Goal: Task Accomplishment & Management: Manage account settings

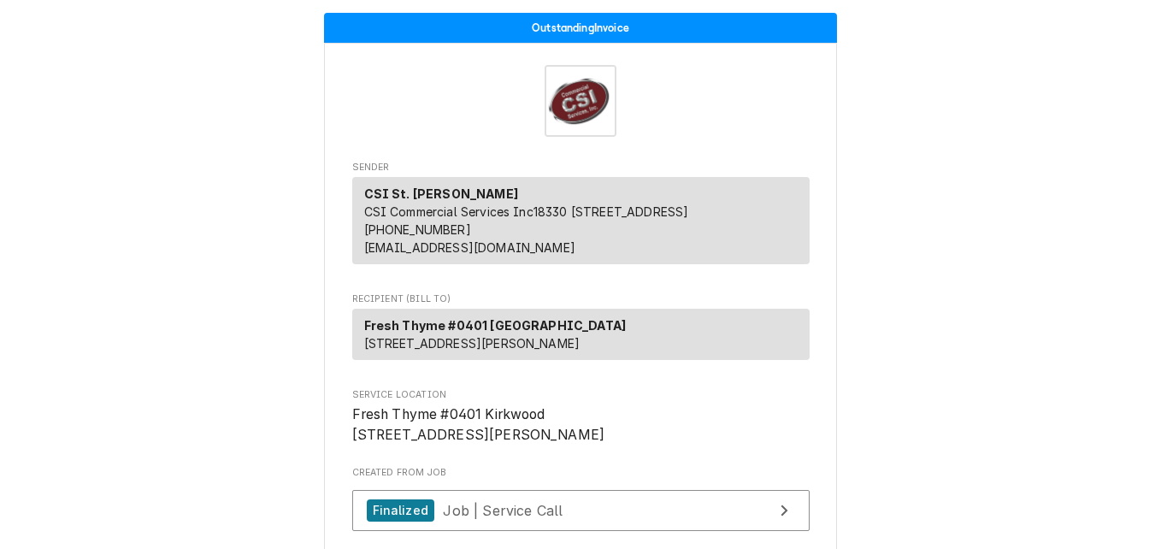
scroll to position [4021, 0]
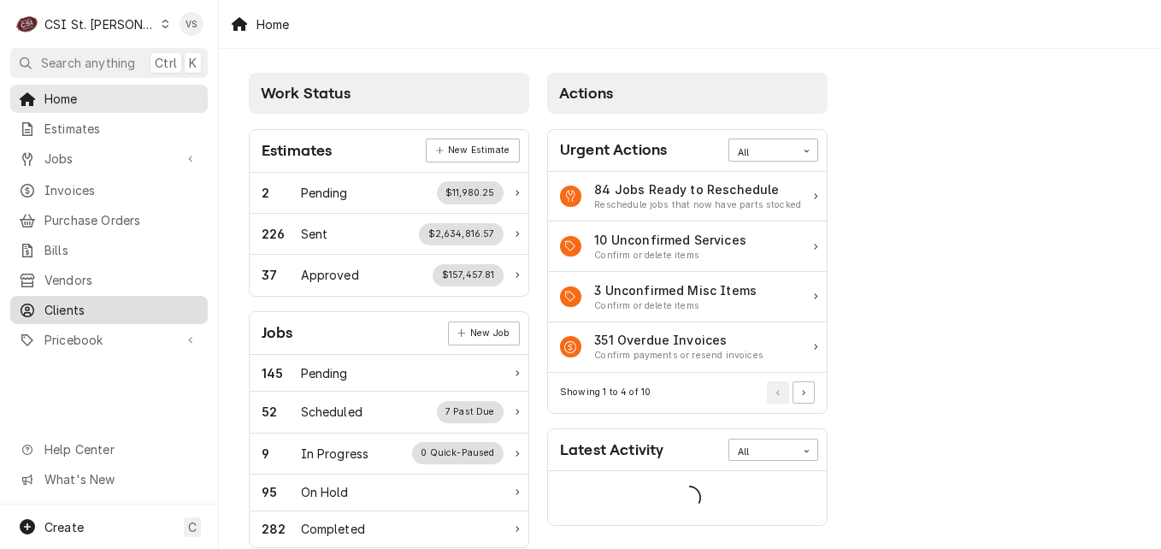
click at [67, 301] on span "Clients" at bounding box center [121, 310] width 155 height 18
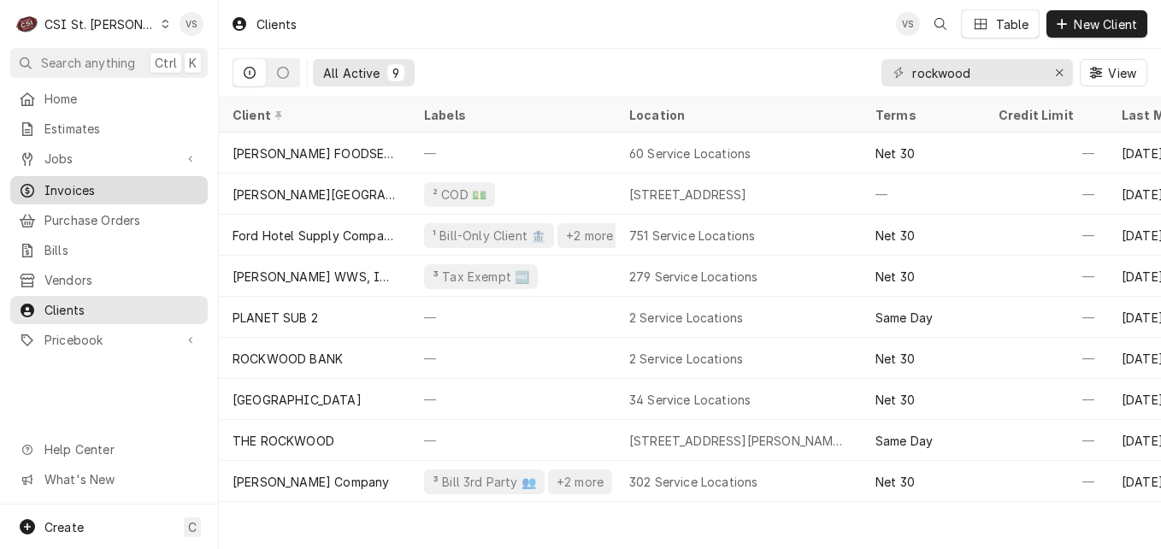
click at [86, 181] on span "Invoices" at bounding box center [121, 190] width 155 height 18
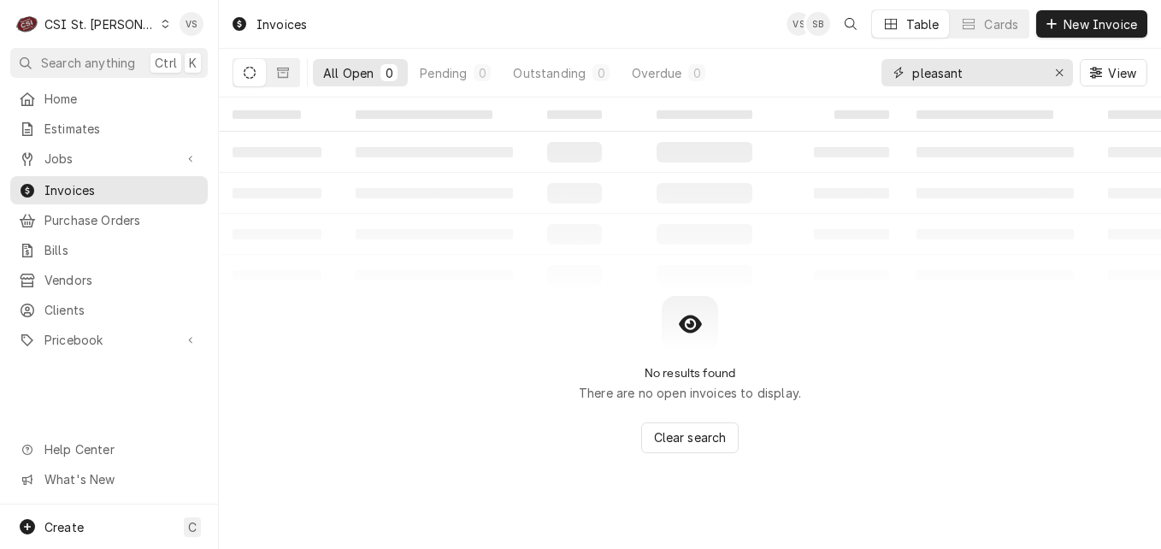
drag, startPoint x: 999, startPoint y: 70, endPoint x: 868, endPoint y: 75, distance: 130.9
click at [885, 81] on div "pleasant" at bounding box center [978, 72] width 192 height 27
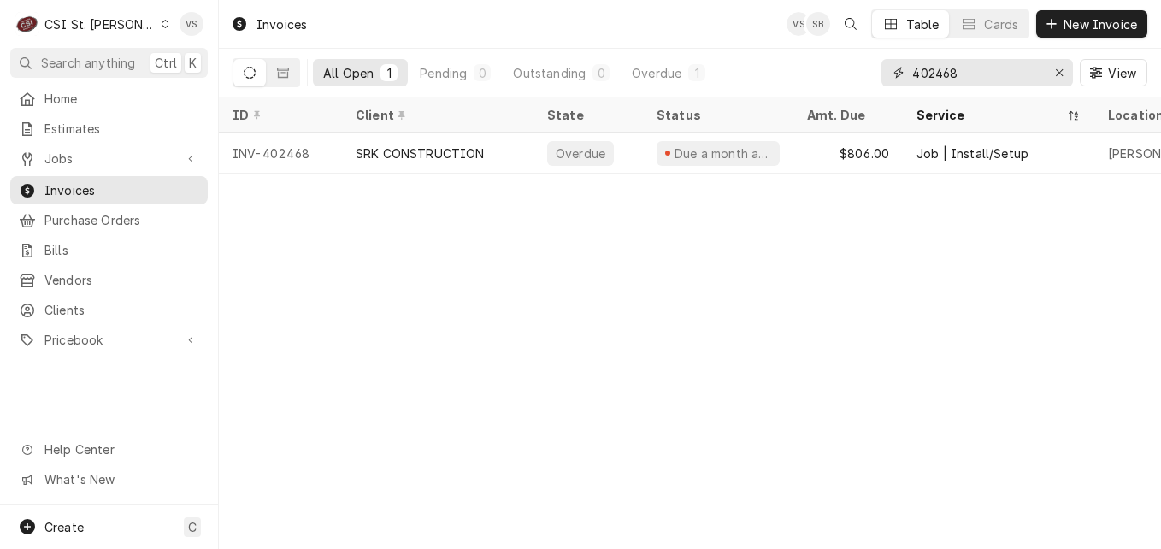
drag, startPoint x: 966, startPoint y: 73, endPoint x: 937, endPoint y: 72, distance: 29.1
click at [937, 72] on input "402468" at bounding box center [976, 72] width 128 height 27
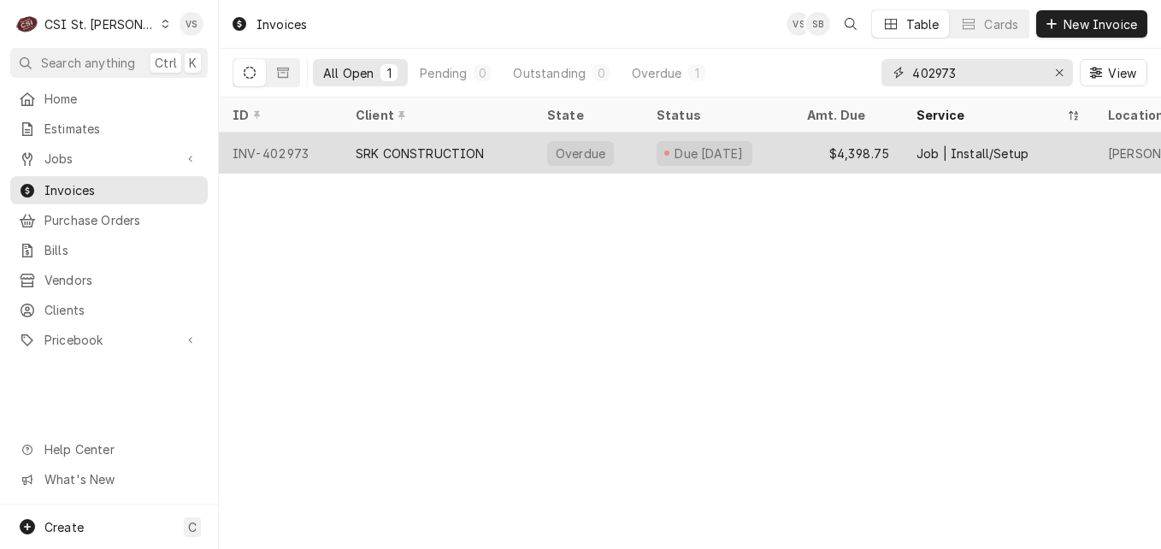
type input "402973"
click at [498, 148] on div "SRK CONSTRUCTION" at bounding box center [438, 153] width 192 height 41
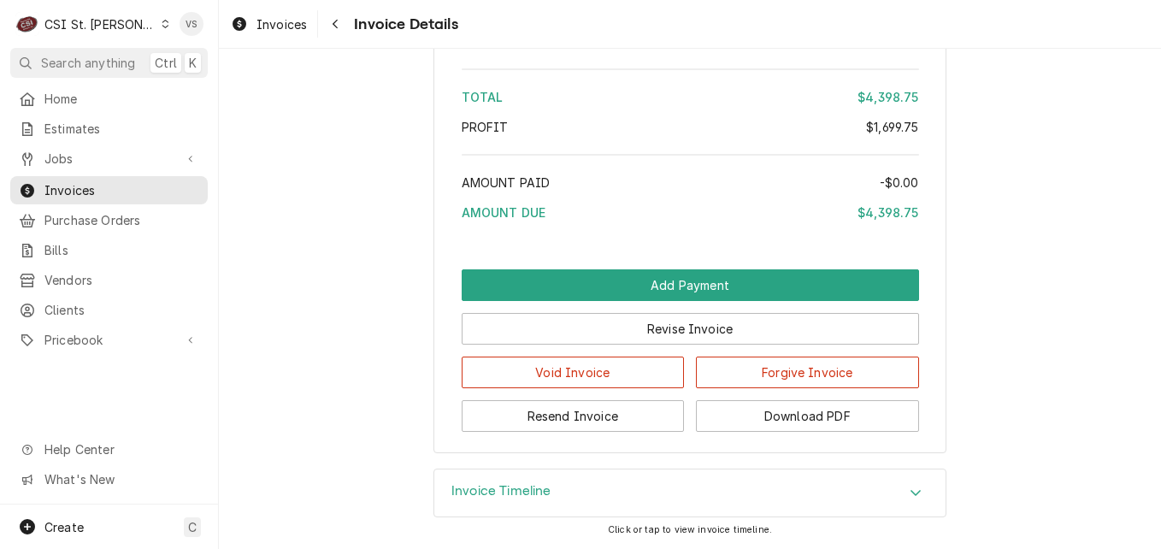
scroll to position [3427, 0]
click at [911, 494] on icon "Accordion Header" at bounding box center [916, 493] width 10 height 6
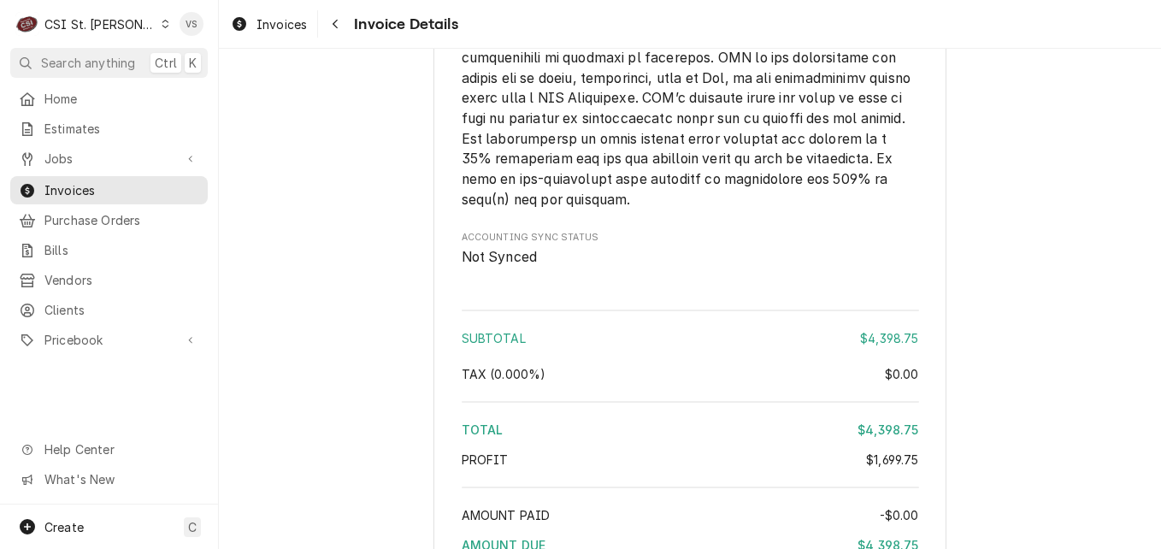
scroll to position [3055, 0]
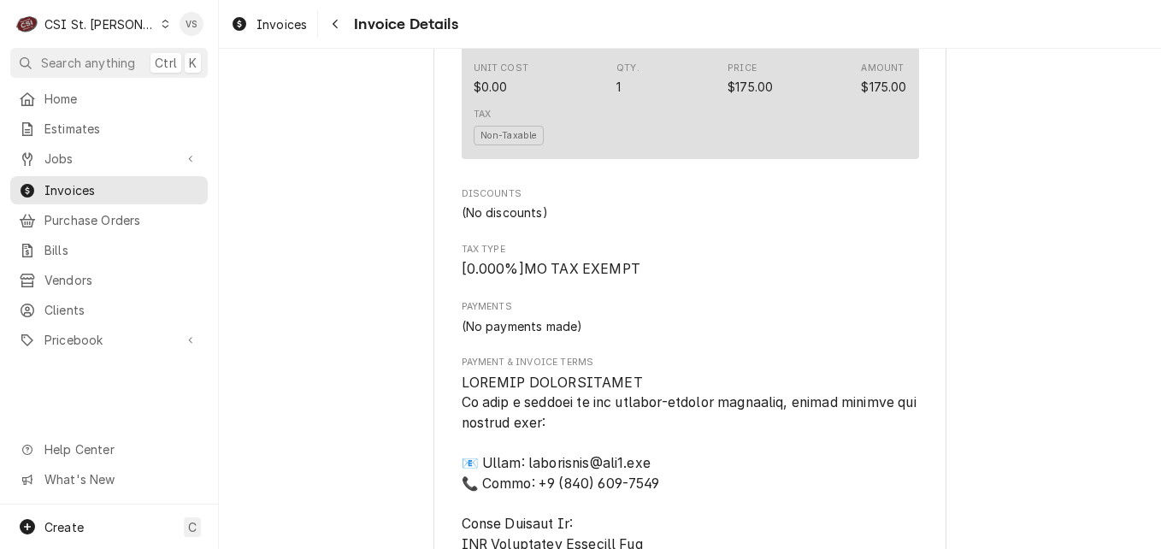
scroll to position [2115, 0]
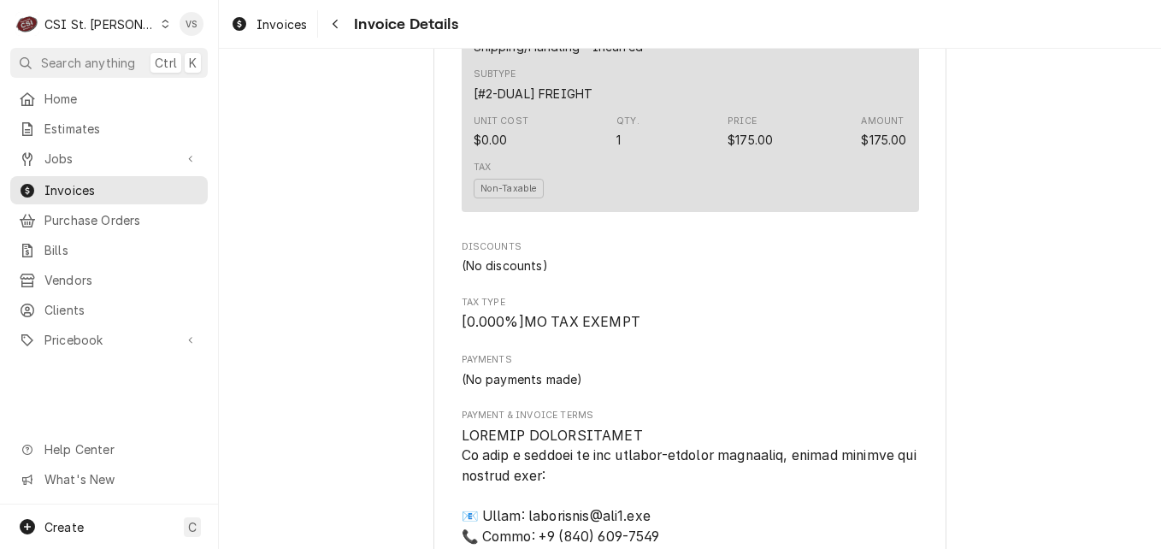
click at [162, 26] on icon "Dynamic Content Wrapper" at bounding box center [165, 24] width 7 height 9
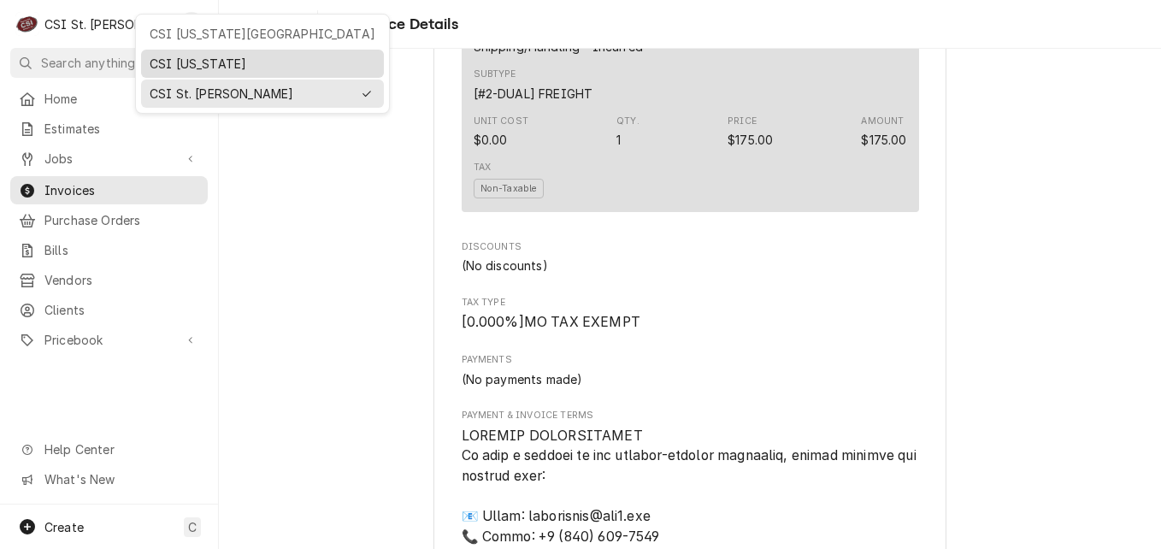
click at [187, 68] on div "CSI [US_STATE]" at bounding box center [263, 64] width 226 height 18
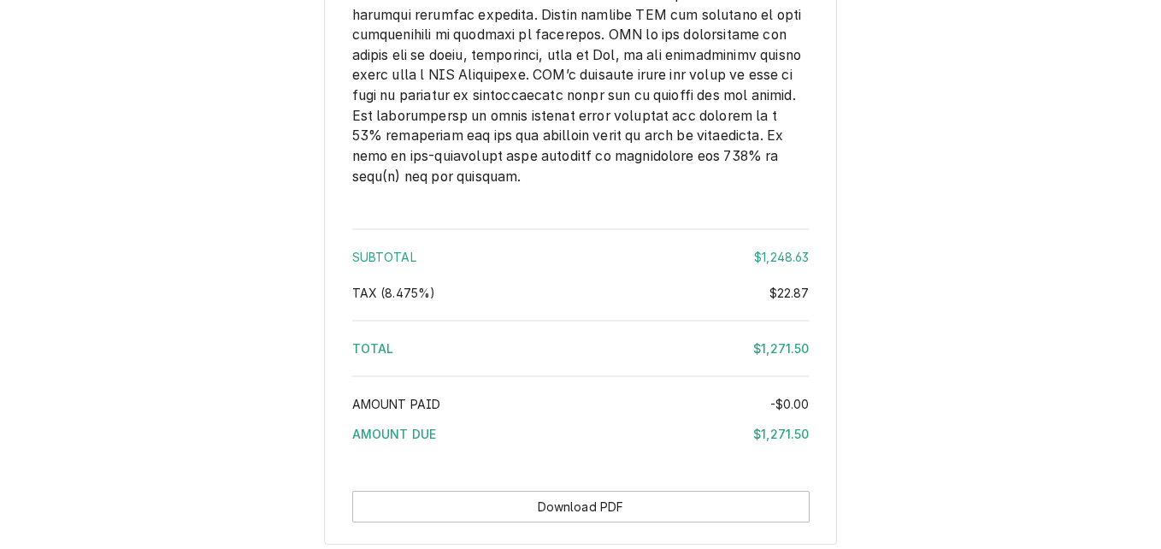
scroll to position [3394, 0]
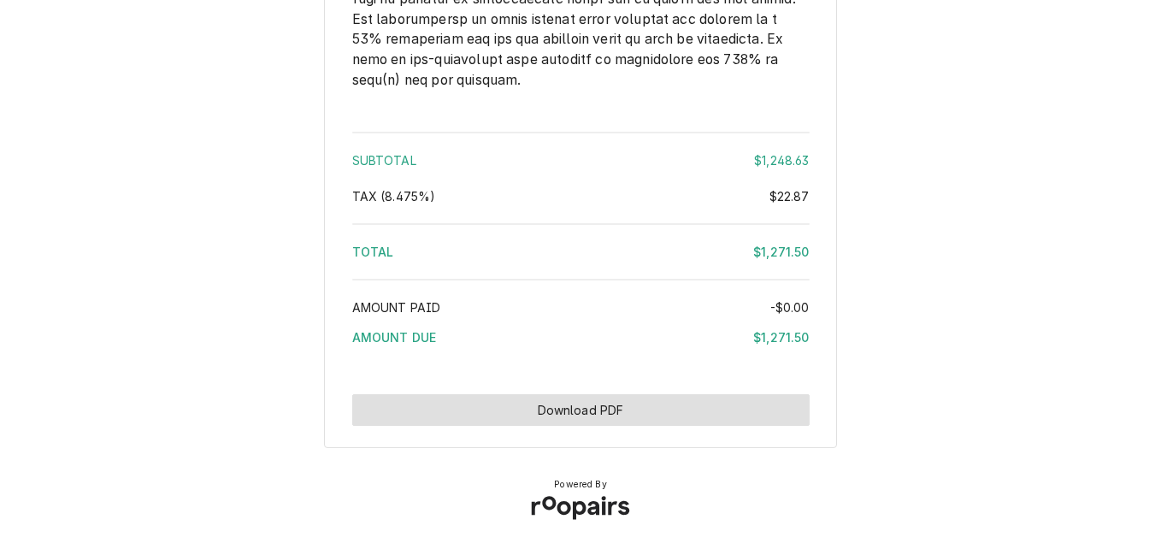
click at [604, 413] on button "Download PDF" at bounding box center [580, 410] width 457 height 32
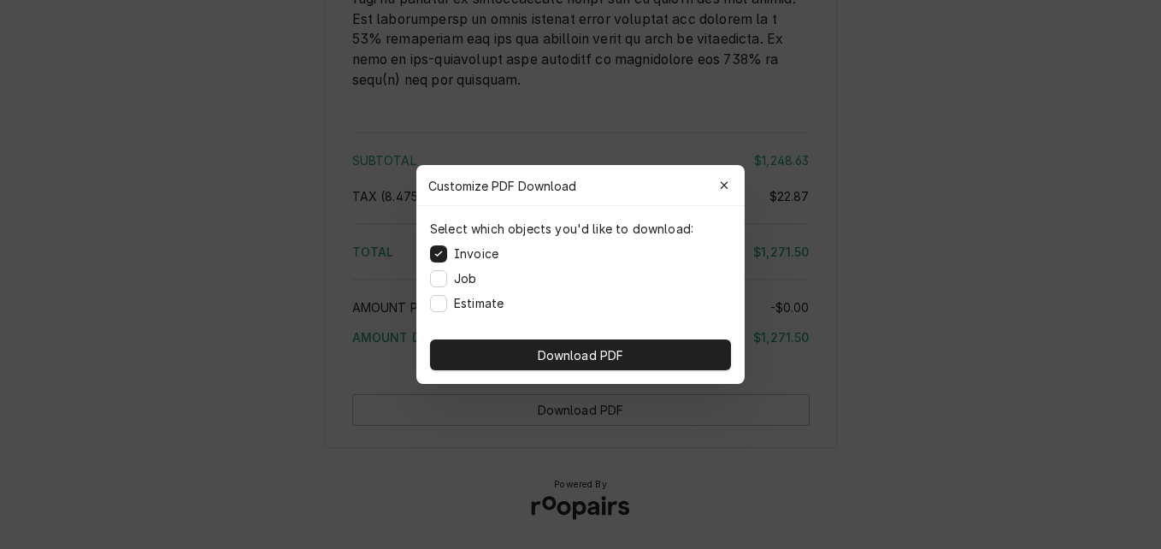
click at [570, 410] on div at bounding box center [580, 274] width 1161 height 549
click at [582, 356] on div "Subtotal $1,248.63 Tax ( 8.475% ) $22.87 Total $1,271.50 Amount Paid -$0.00 Amo…" at bounding box center [580, 242] width 457 height 233
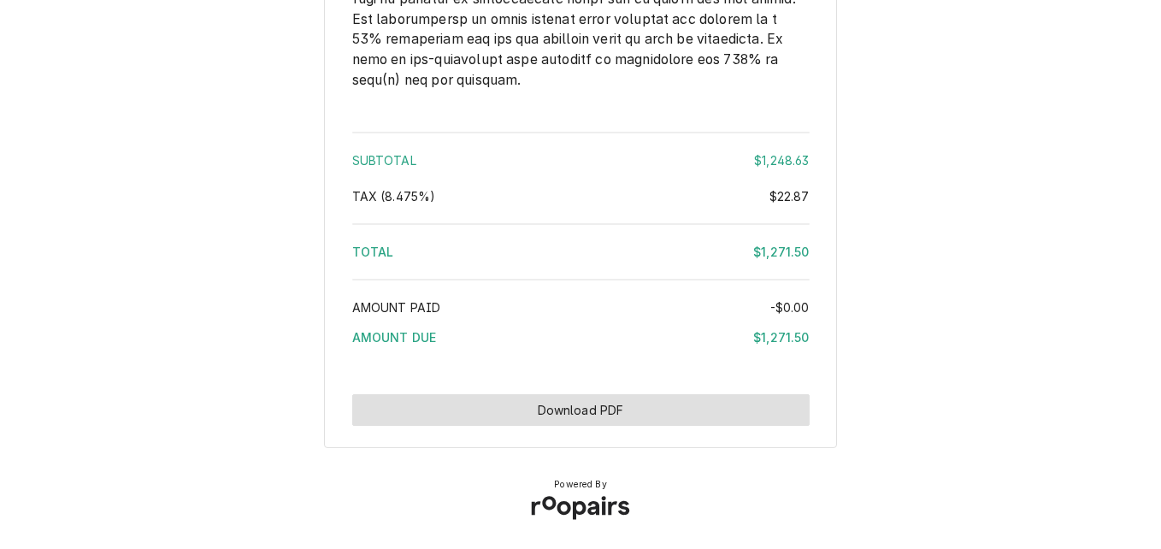
click at [576, 413] on button "Download PDF" at bounding box center [580, 410] width 457 height 32
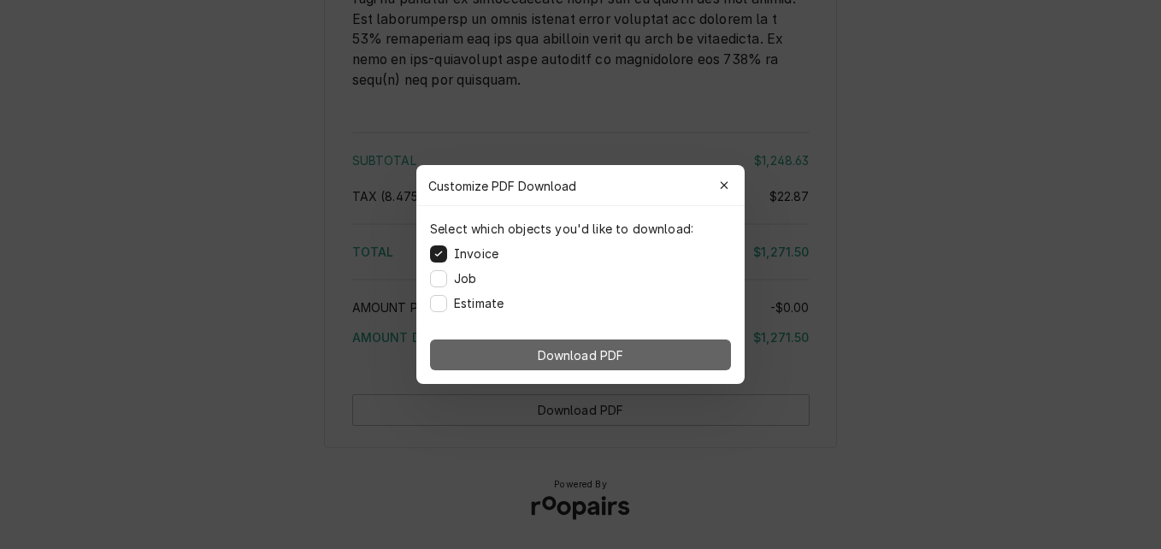
click at [613, 361] on span "Download PDF" at bounding box center [580, 355] width 93 height 18
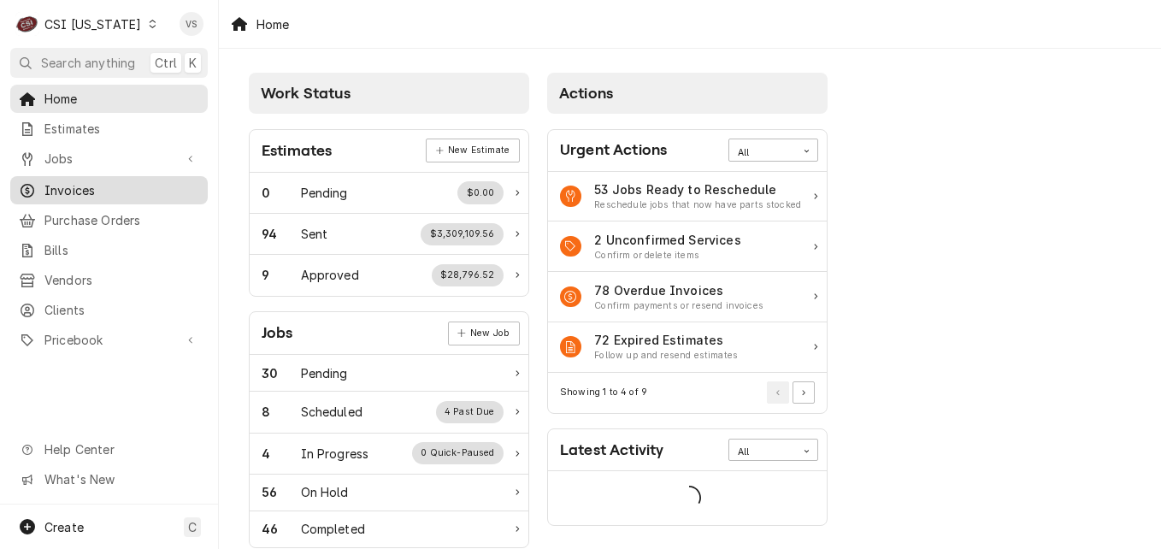
click at [97, 192] on span "Invoices" at bounding box center [121, 190] width 155 height 18
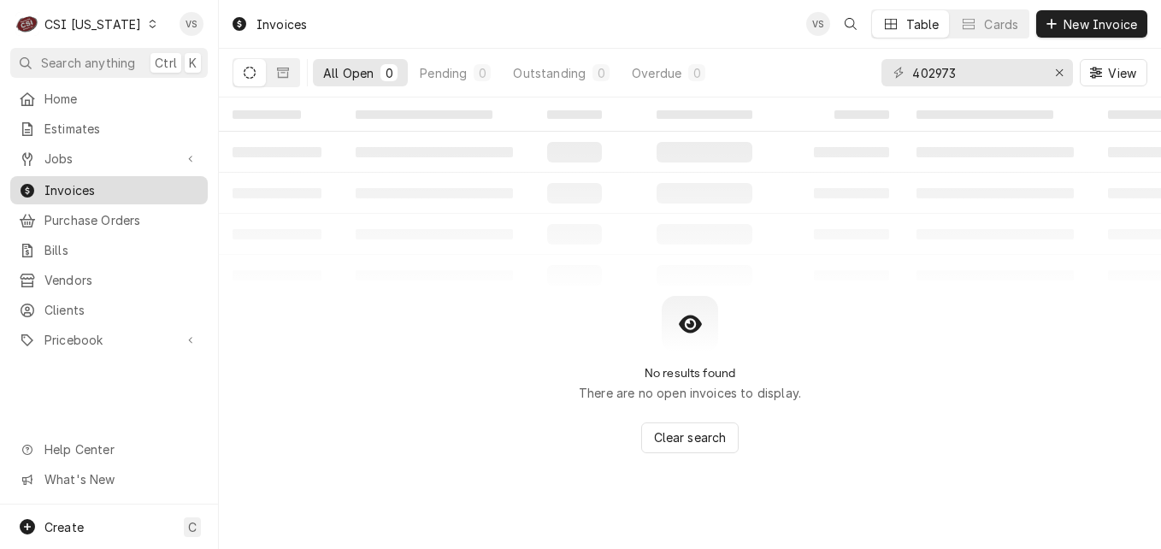
click at [64, 184] on span "Invoices" at bounding box center [121, 190] width 155 height 18
click at [890, 73] on div "402973" at bounding box center [978, 72] width 192 height 27
drag, startPoint x: 962, startPoint y: 70, endPoint x: 874, endPoint y: 77, distance: 88.3
click at [874, 77] on div "All Open 0 Pending 0 Outstanding 0 Overdue 0 402973 View" at bounding box center [690, 73] width 915 height 48
type input "100591"
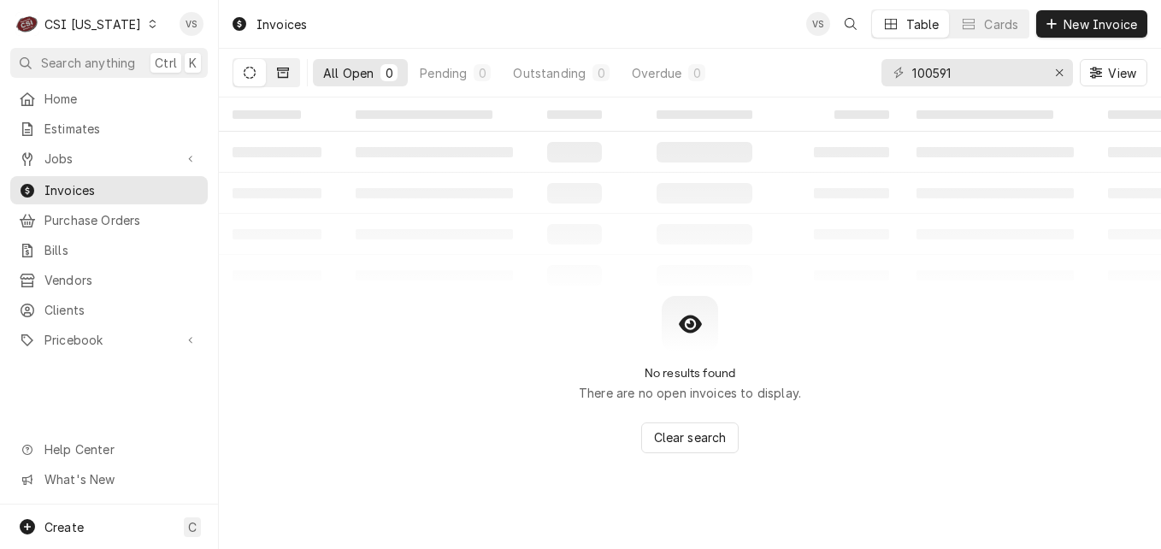
click at [272, 75] on button "Dynamic Content Wrapper" at bounding box center [283, 72] width 32 height 27
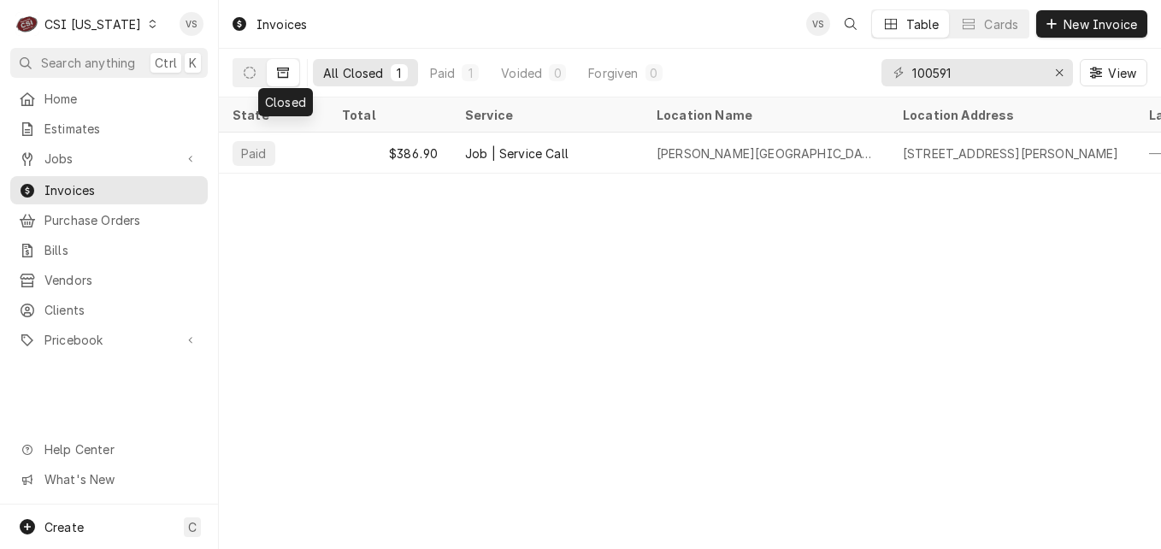
click at [149, 24] on icon "Dynamic Content Wrapper" at bounding box center [153, 24] width 8 height 9
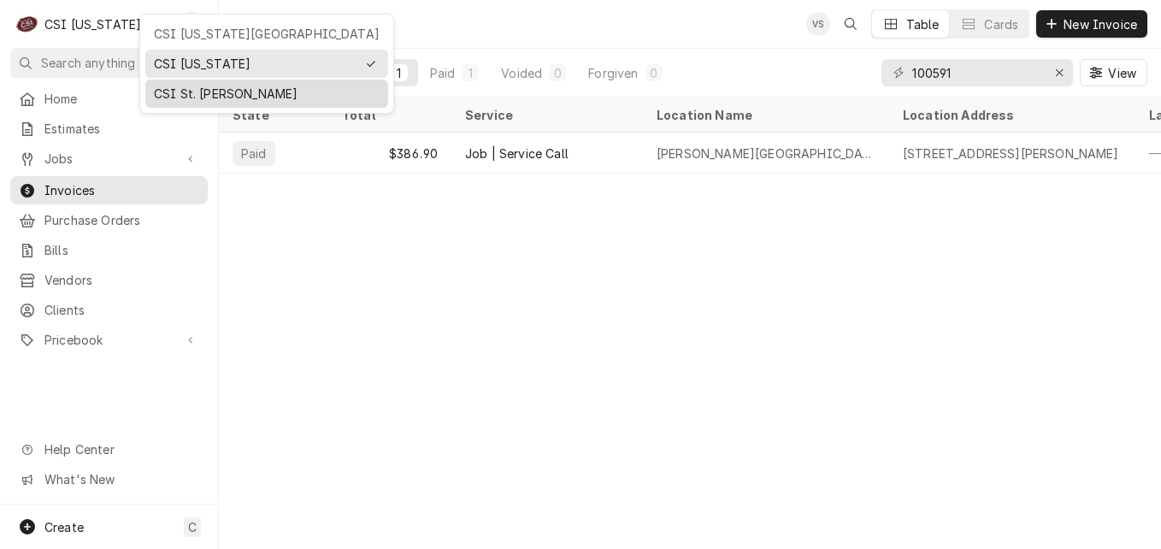
click at [170, 92] on div "CSI St. [PERSON_NAME]" at bounding box center [267, 94] width 226 height 18
